Goal: Information Seeking & Learning: Learn about a topic

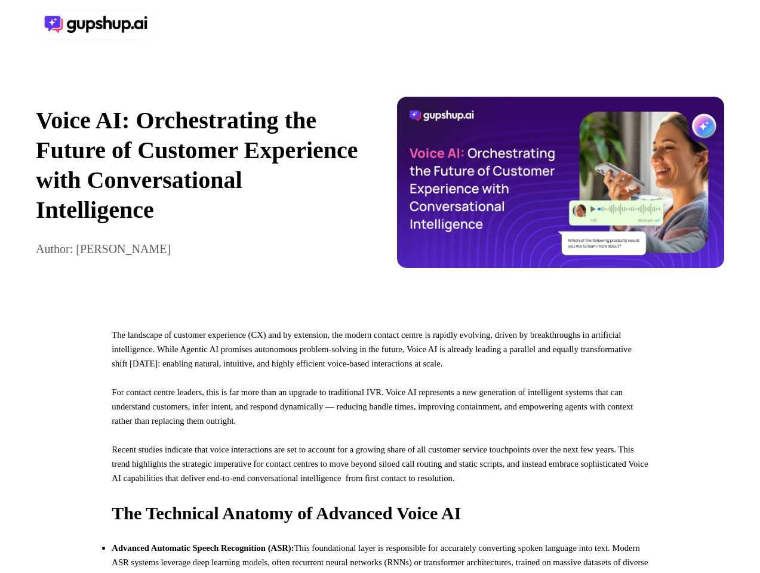
click at [380, 24] on div at bounding box center [380, 24] width 760 height 49
click at [205, 24] on div at bounding box center [206, 25] width 340 height 30
click at [380, 188] on div "Voice AI: Orchestrating the Future of Customer Experience with Conversational I…" at bounding box center [380, 182] width 760 height 267
click at [199, 188] on p "Voice AI: Orchestrating the Future of Customer Experience with Conversational I…" at bounding box center [200, 165] width 328 height 119
click at [560, 188] on img at bounding box center [561, 182] width 328 height 171
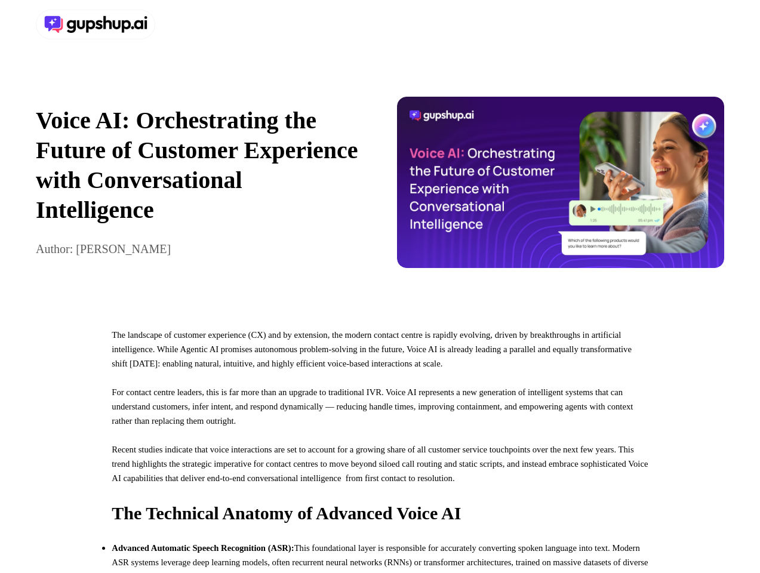
click at [380, 442] on p "For contact centre leaders, this is far more than an upgrade to traditional IVR…" at bounding box center [380, 413] width 536 height 57
